Goal: Task Accomplishment & Management: Manage account settings

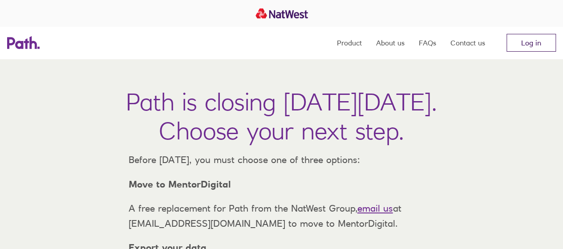
click at [524, 40] on link "Log in" at bounding box center [531, 43] width 49 height 18
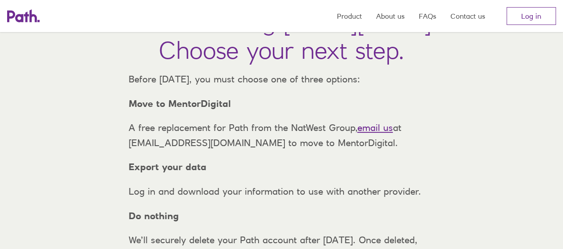
scroll to position [81, 0]
click at [516, 22] on link "Log in" at bounding box center [531, 16] width 49 height 18
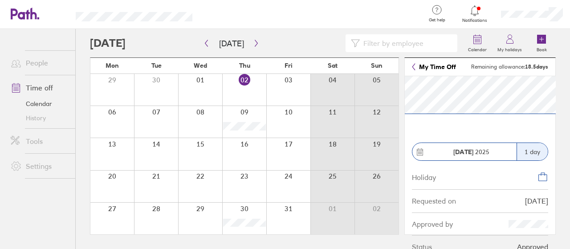
click at [240, 155] on div at bounding box center [244, 154] width 44 height 32
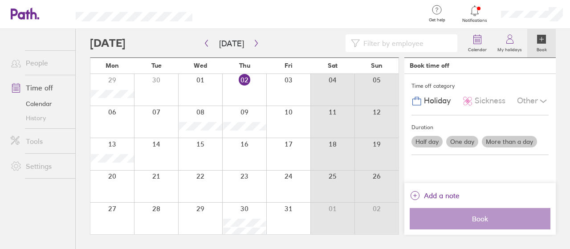
click at [244, 149] on div at bounding box center [244, 154] width 44 height 32
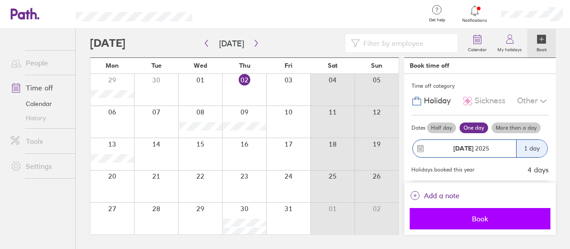
click at [465, 223] on button "Book" at bounding box center [480, 218] width 141 height 21
